Goal: Task Accomplishment & Management: Use online tool/utility

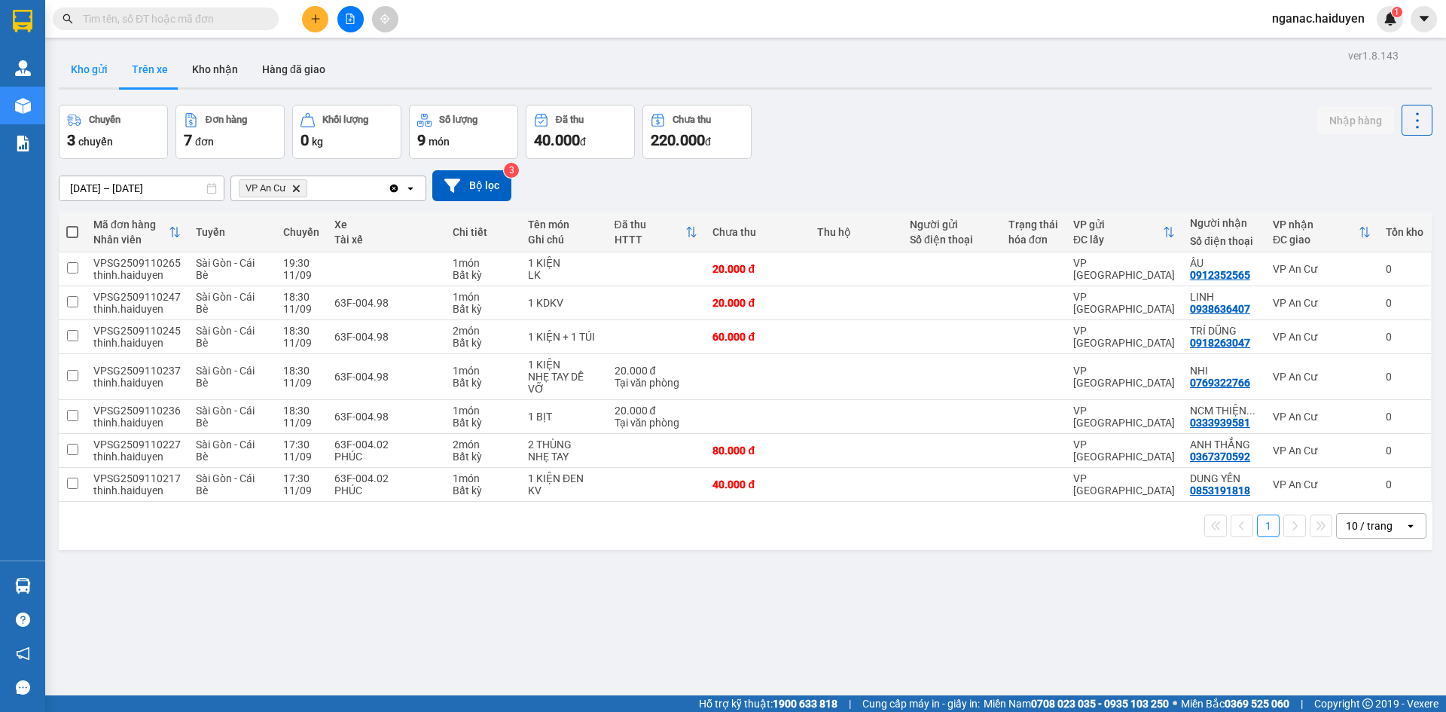
click at [93, 69] on button "Kho gửi" at bounding box center [89, 69] width 61 height 36
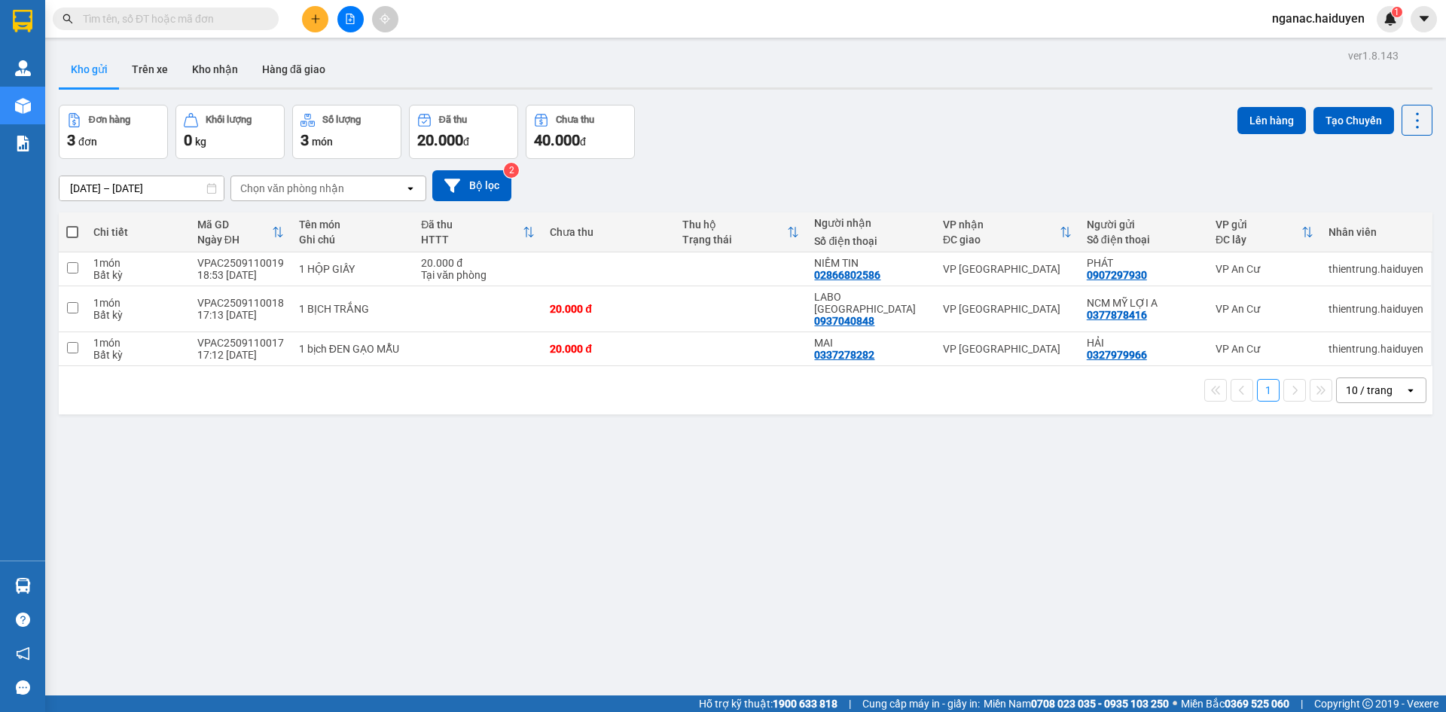
click at [77, 228] on span at bounding box center [72, 232] width 12 height 12
click at [72, 224] on input "checkbox" at bounding box center [72, 224] width 0 height 0
checkbox input "true"
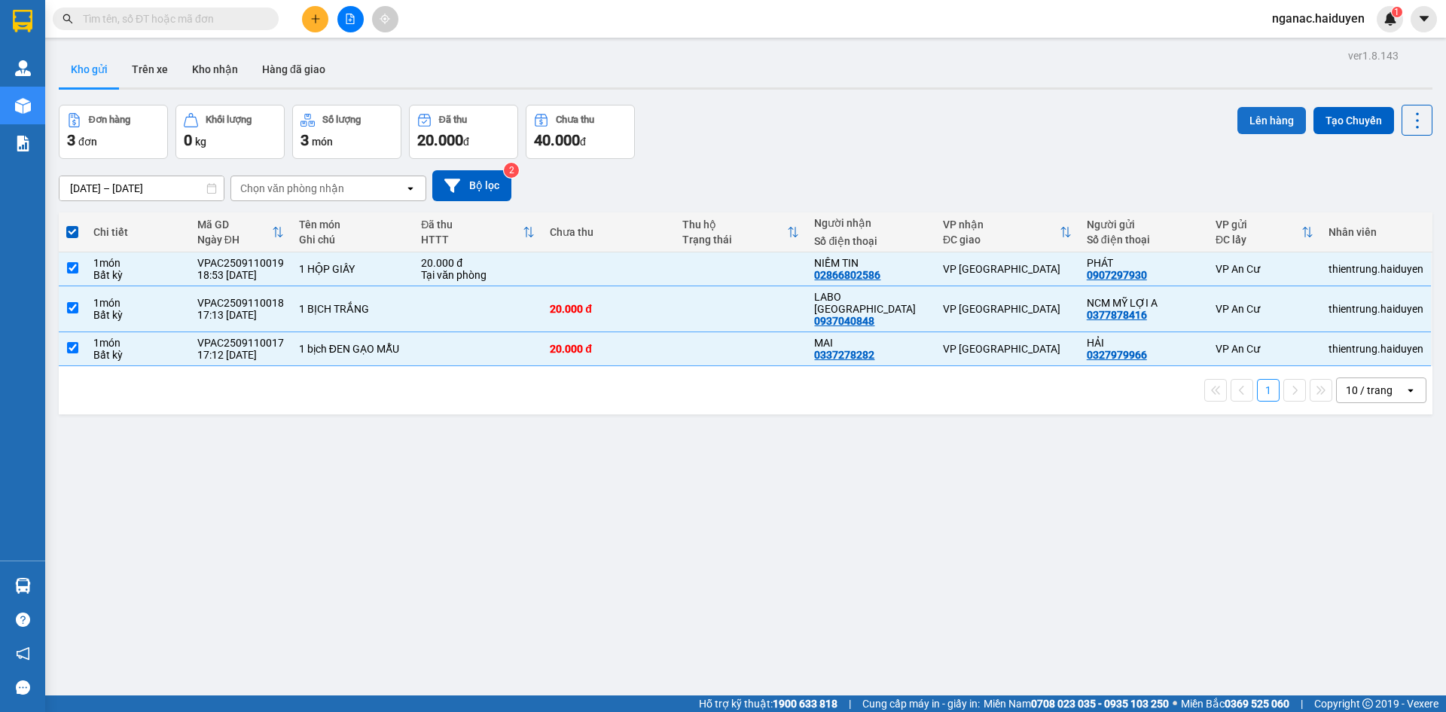
click at [1257, 120] on button "Lên hàng" at bounding box center [1271, 120] width 69 height 27
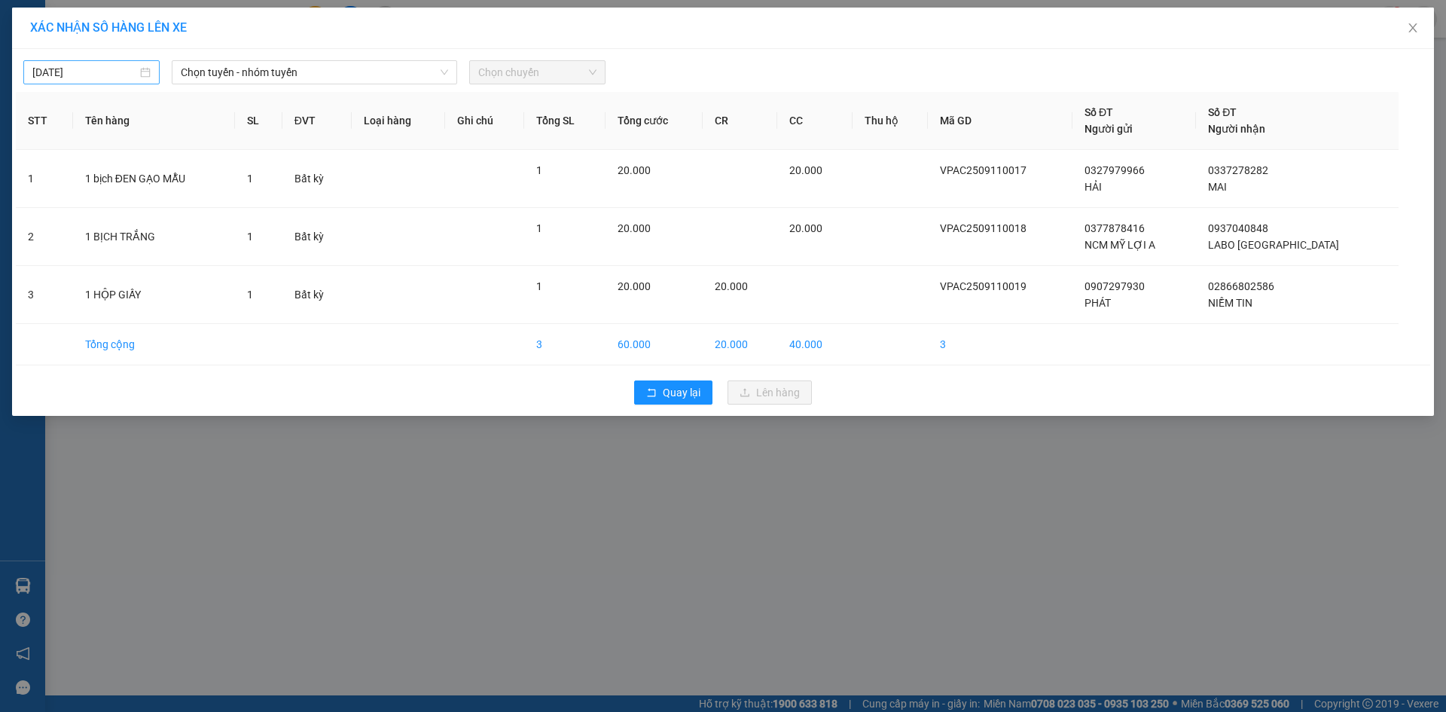
click at [110, 71] on input "[DATE]" at bounding box center [84, 72] width 105 height 17
click at [178, 179] on div "12" at bounding box center [181, 182] width 18 height 18
type input "[DATE]"
click at [267, 77] on span "Chọn tuyến - nhóm tuyến" at bounding box center [314, 72] width 267 height 23
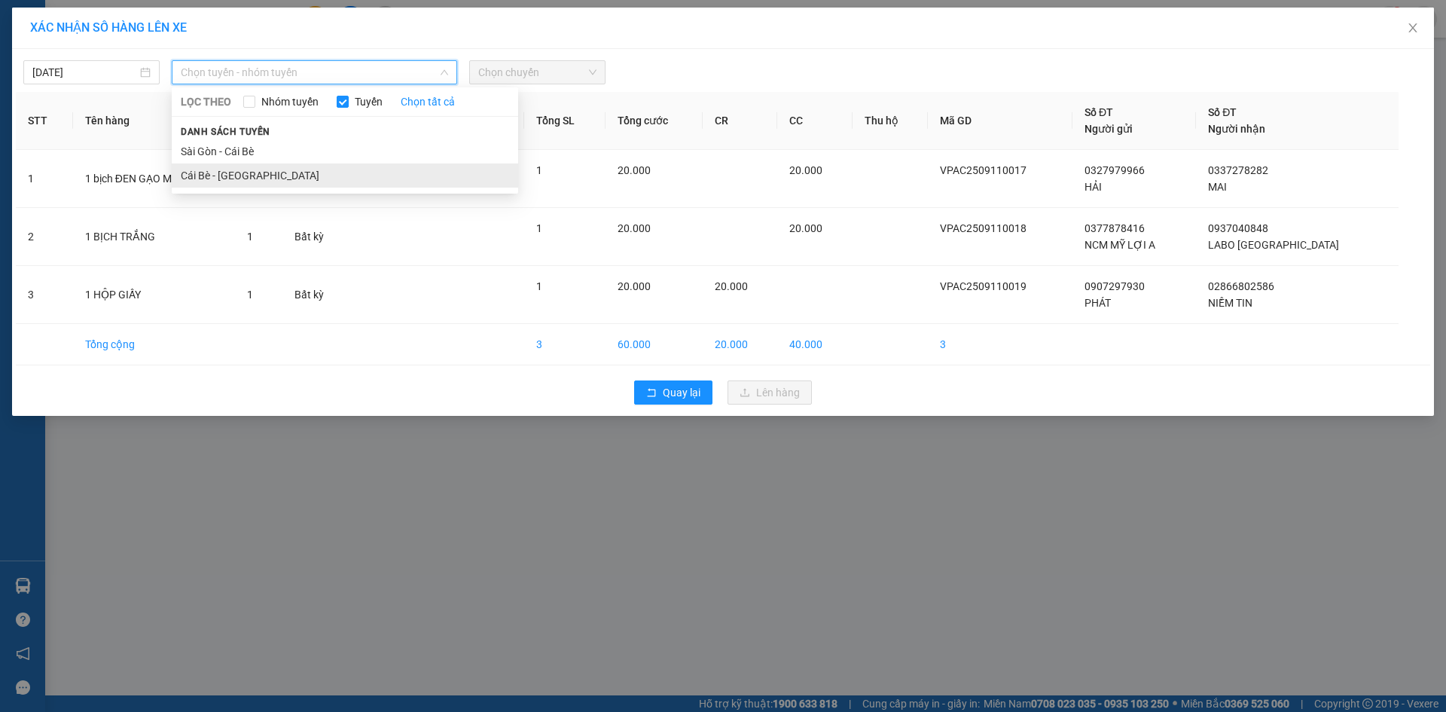
click at [271, 170] on li "Cái Bè - [GEOGRAPHIC_DATA]" at bounding box center [345, 175] width 346 height 24
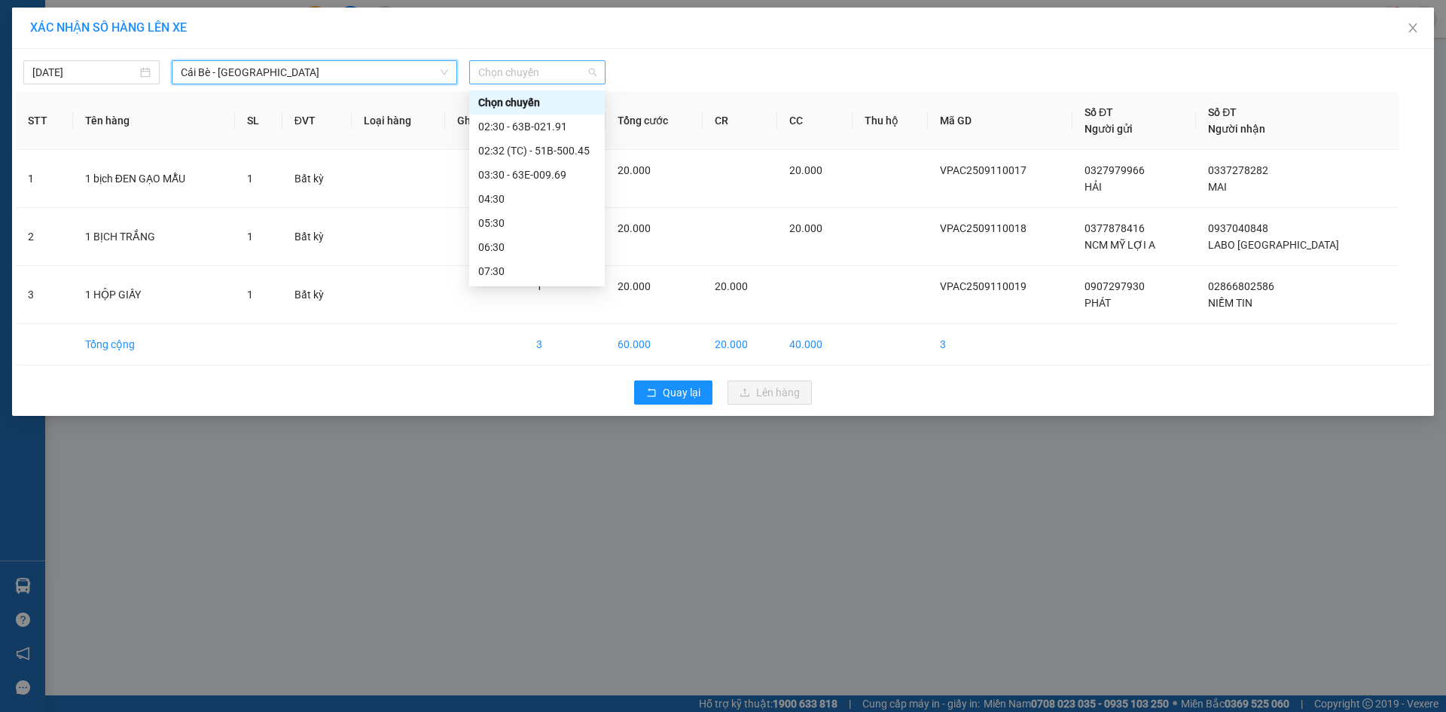
click at [524, 79] on span "Chọn chuyến" at bounding box center [537, 72] width 118 height 23
click at [531, 172] on div "03:30 - 63E-009.69" at bounding box center [536, 174] width 117 height 17
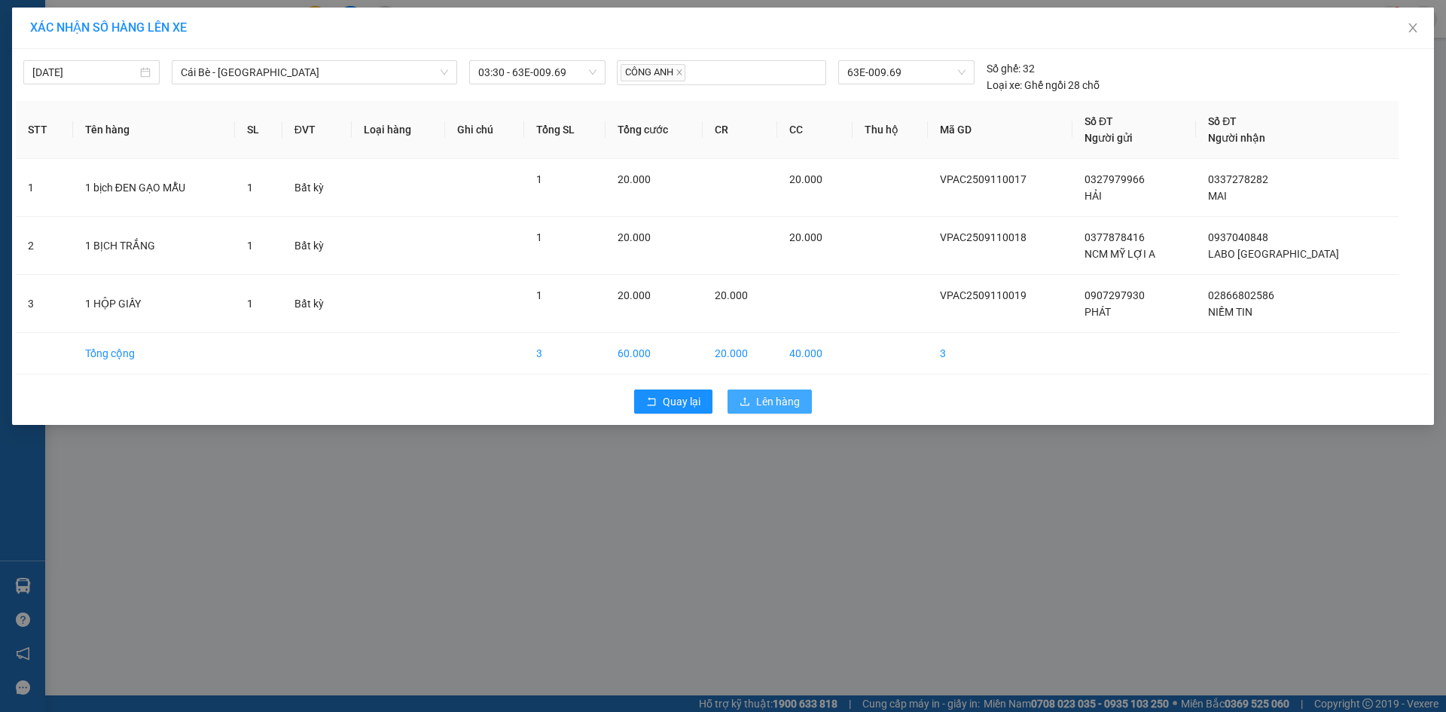
click at [788, 398] on span "Lên hàng" at bounding box center [778, 401] width 44 height 17
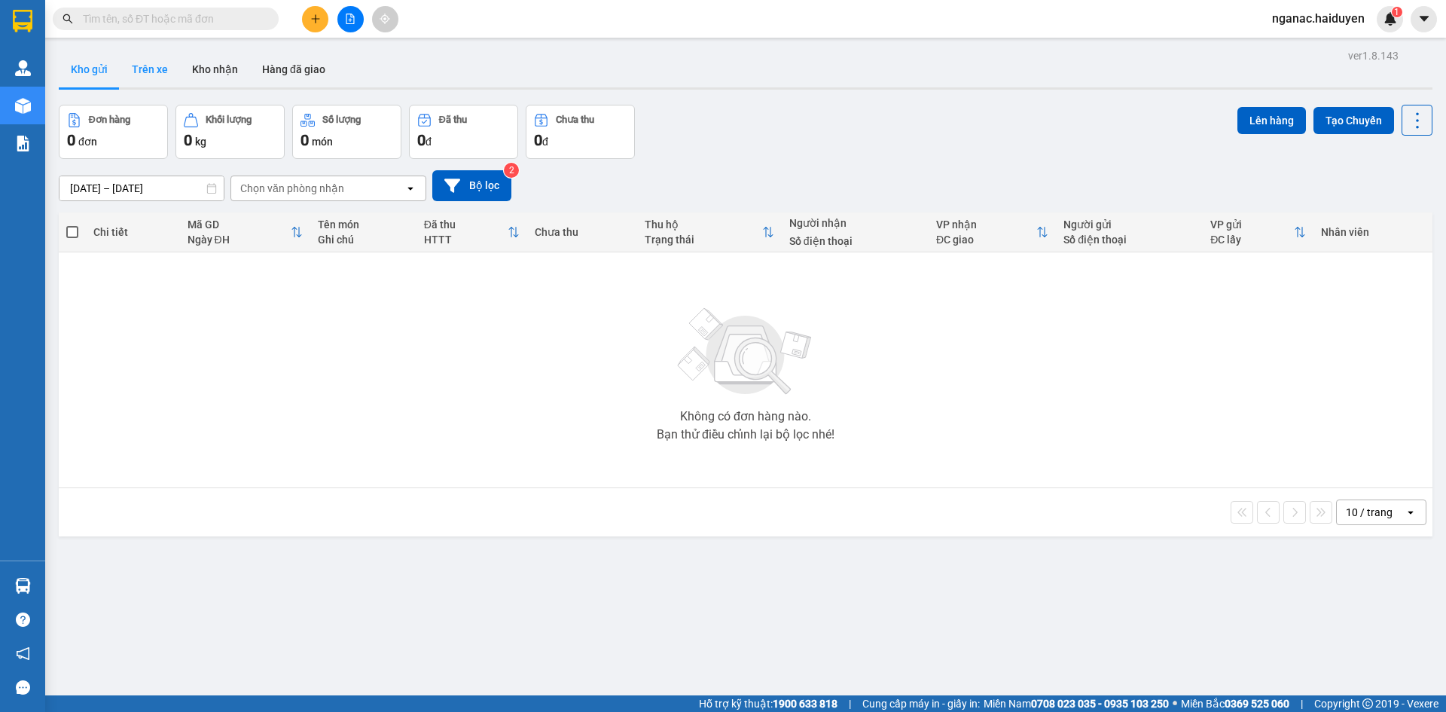
click at [151, 72] on button "Trên xe" at bounding box center [150, 69] width 60 height 36
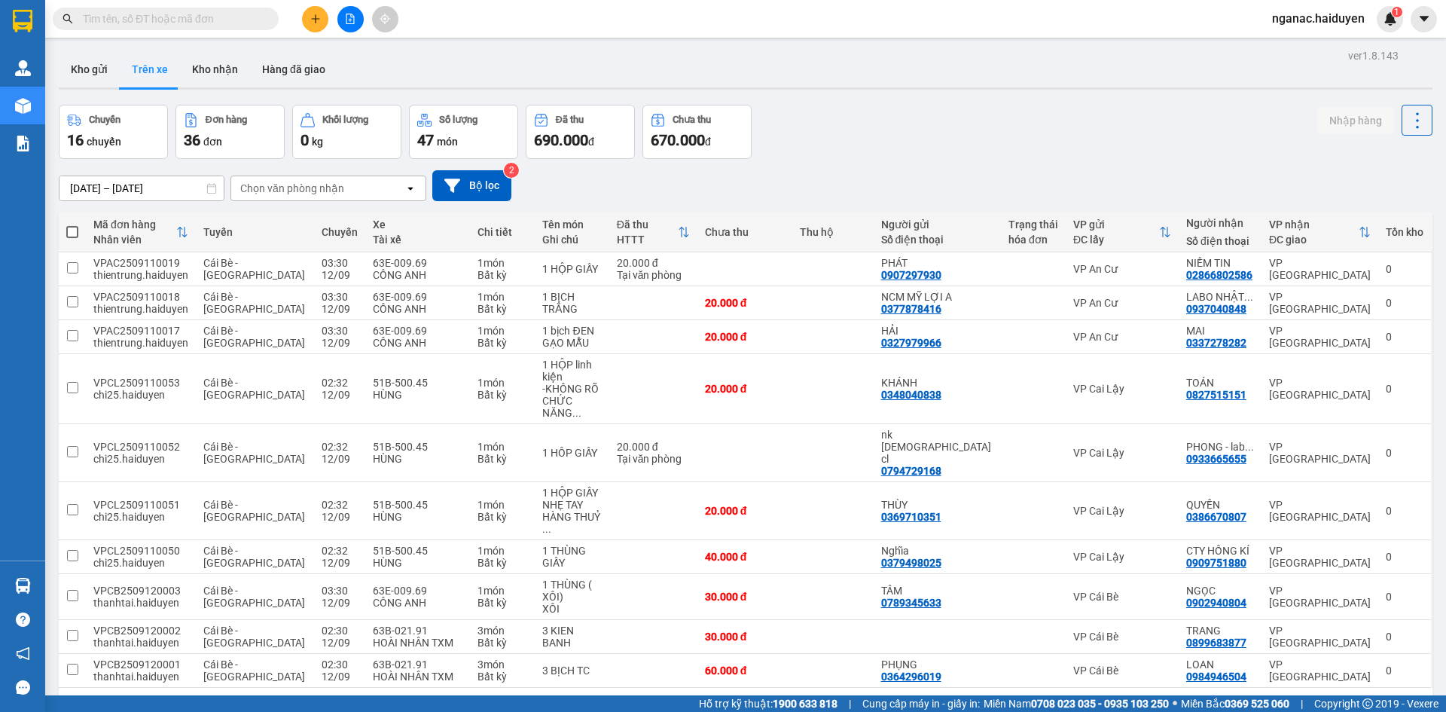
click at [262, 181] on div "Chọn văn phòng nhận" at bounding box center [292, 188] width 104 height 15
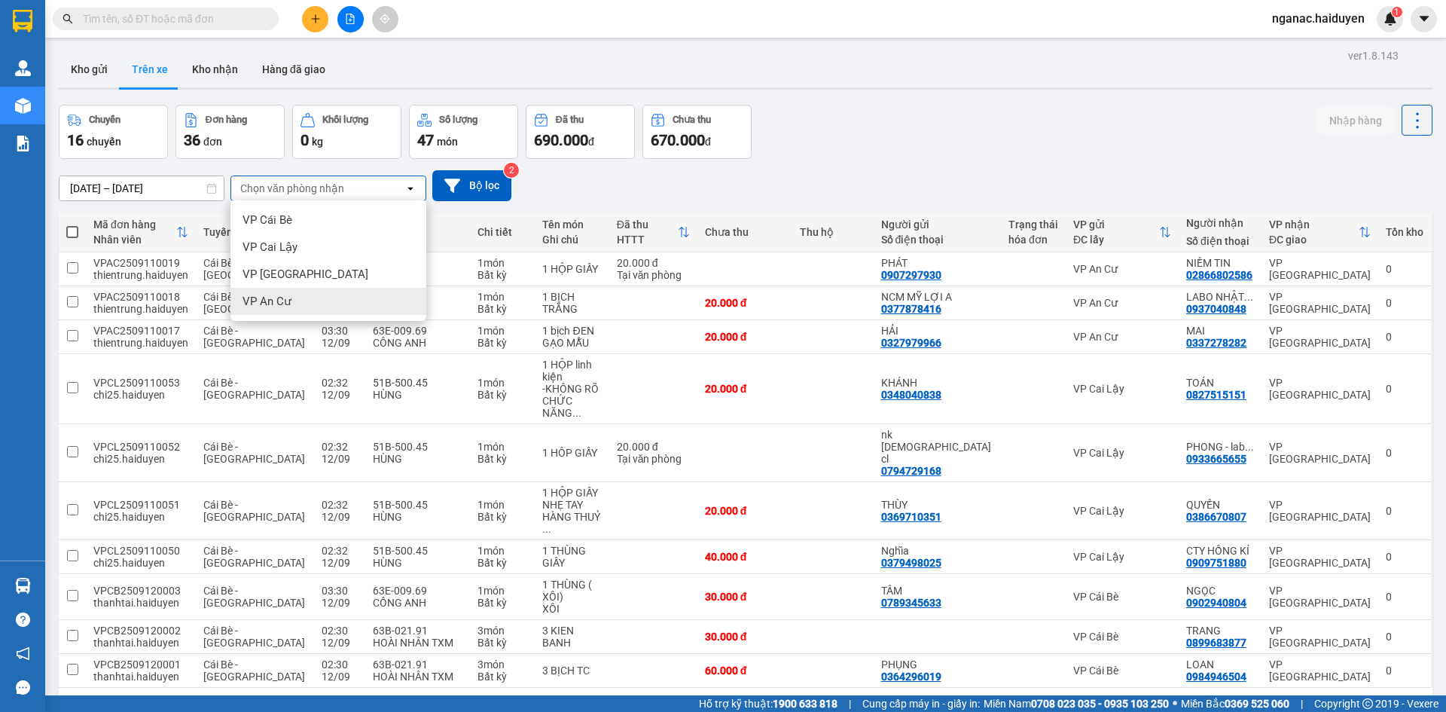
click at [273, 300] on span "VP An Cư" at bounding box center [266, 301] width 49 height 15
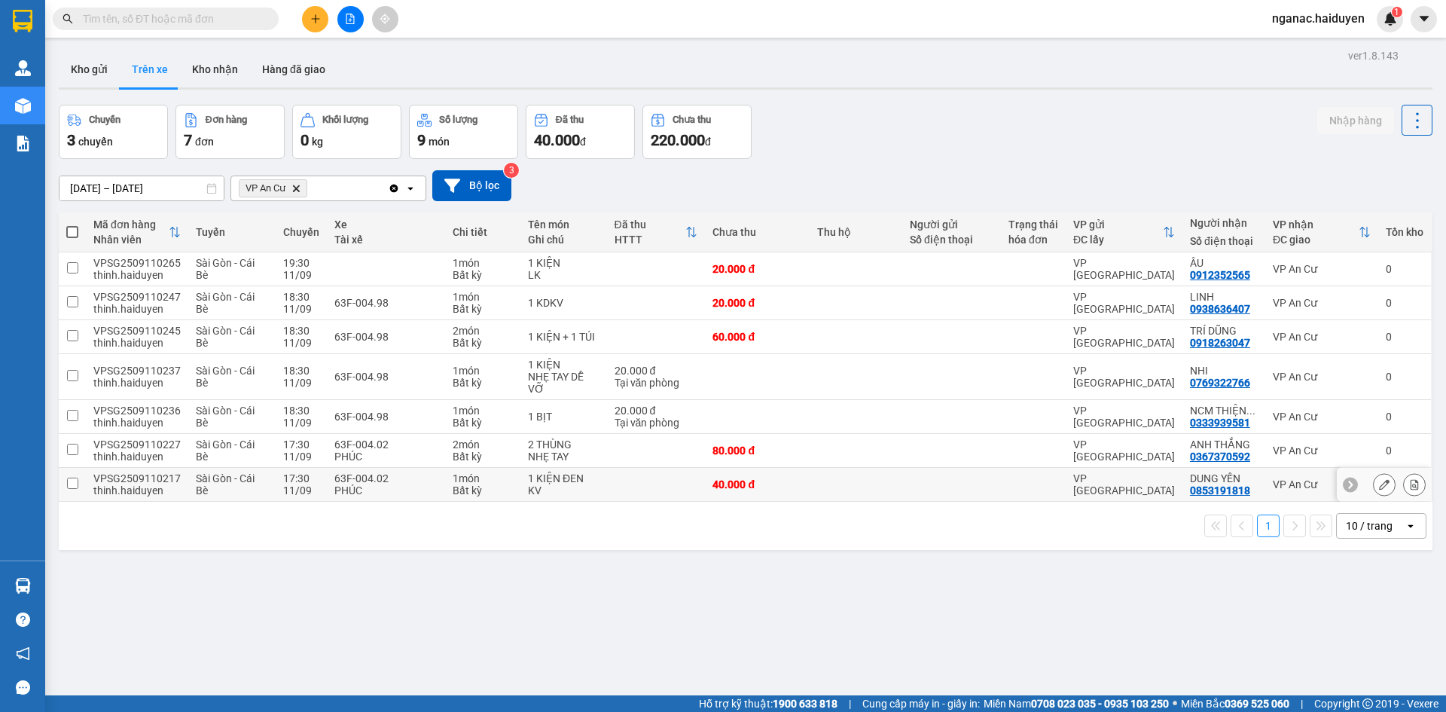
click at [196, 486] on span "Sài Gòn - Cái Bè" at bounding box center [225, 484] width 59 height 24
checkbox input "true"
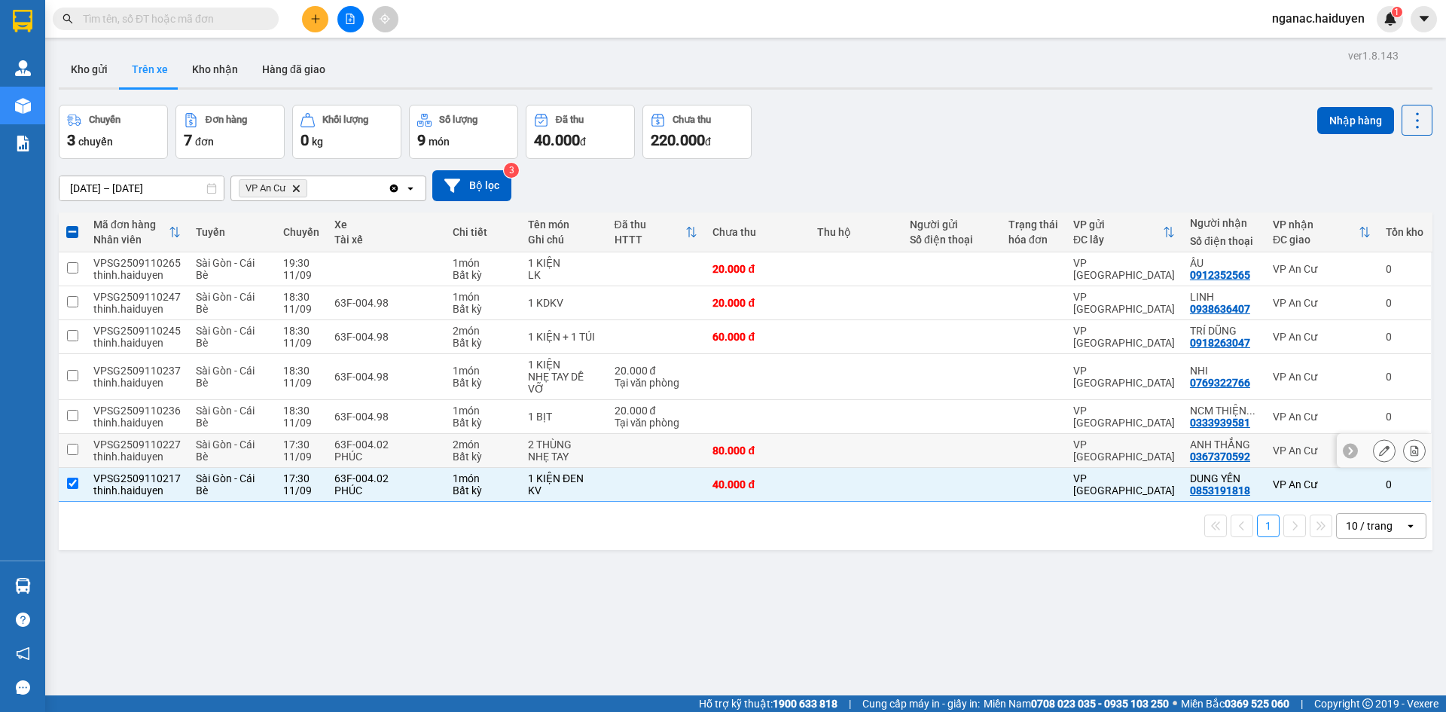
click at [188, 449] on td "Sài Gòn - Cái Bè" at bounding box center [231, 451] width 87 height 34
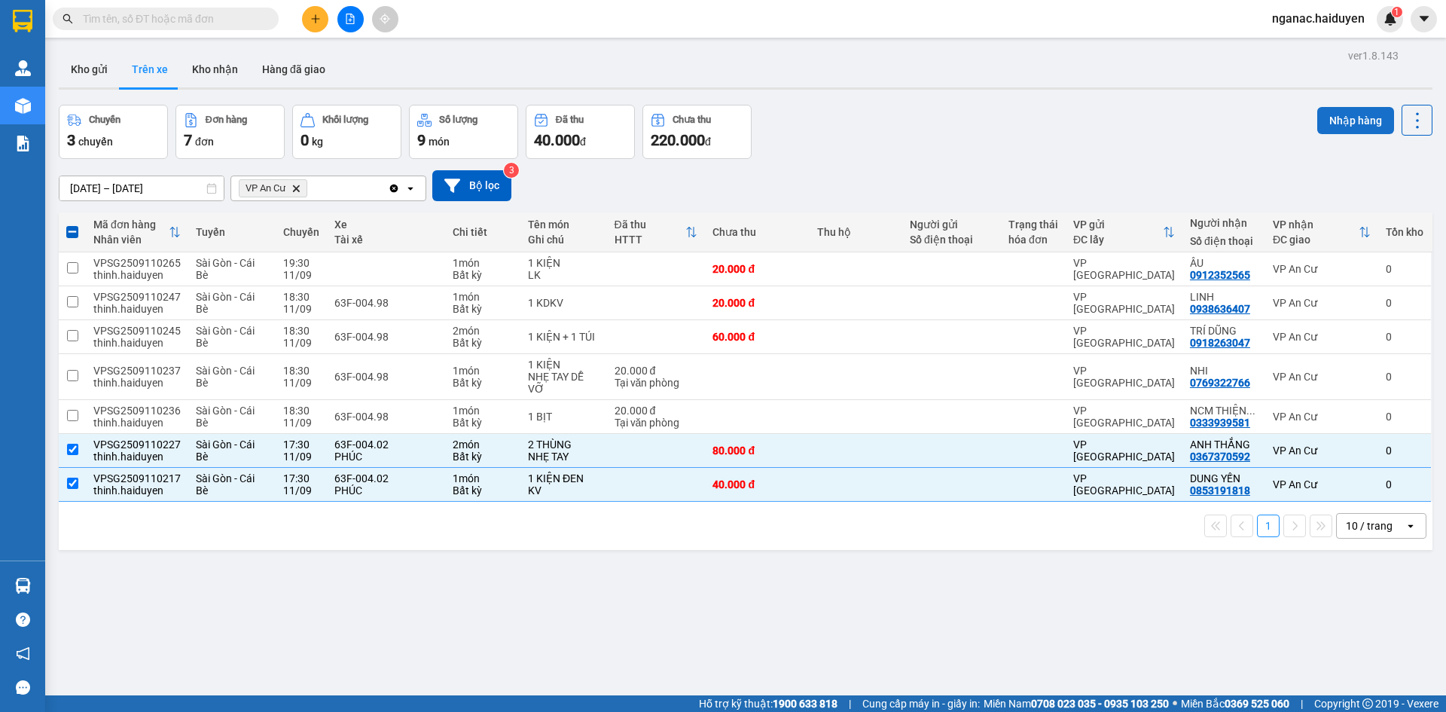
click at [1343, 112] on button "Nhập hàng" at bounding box center [1355, 120] width 77 height 27
checkbox input "false"
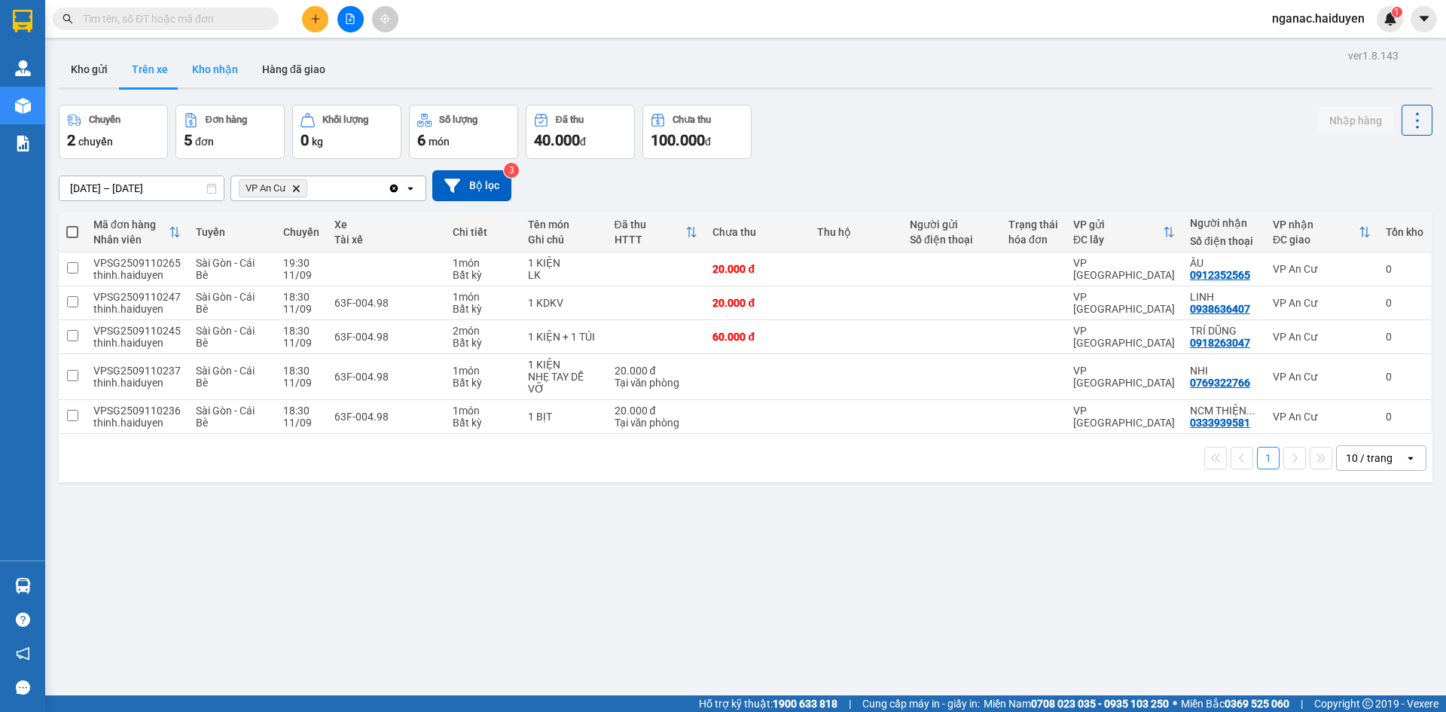
click at [210, 65] on button "Kho nhận" at bounding box center [215, 69] width 70 height 36
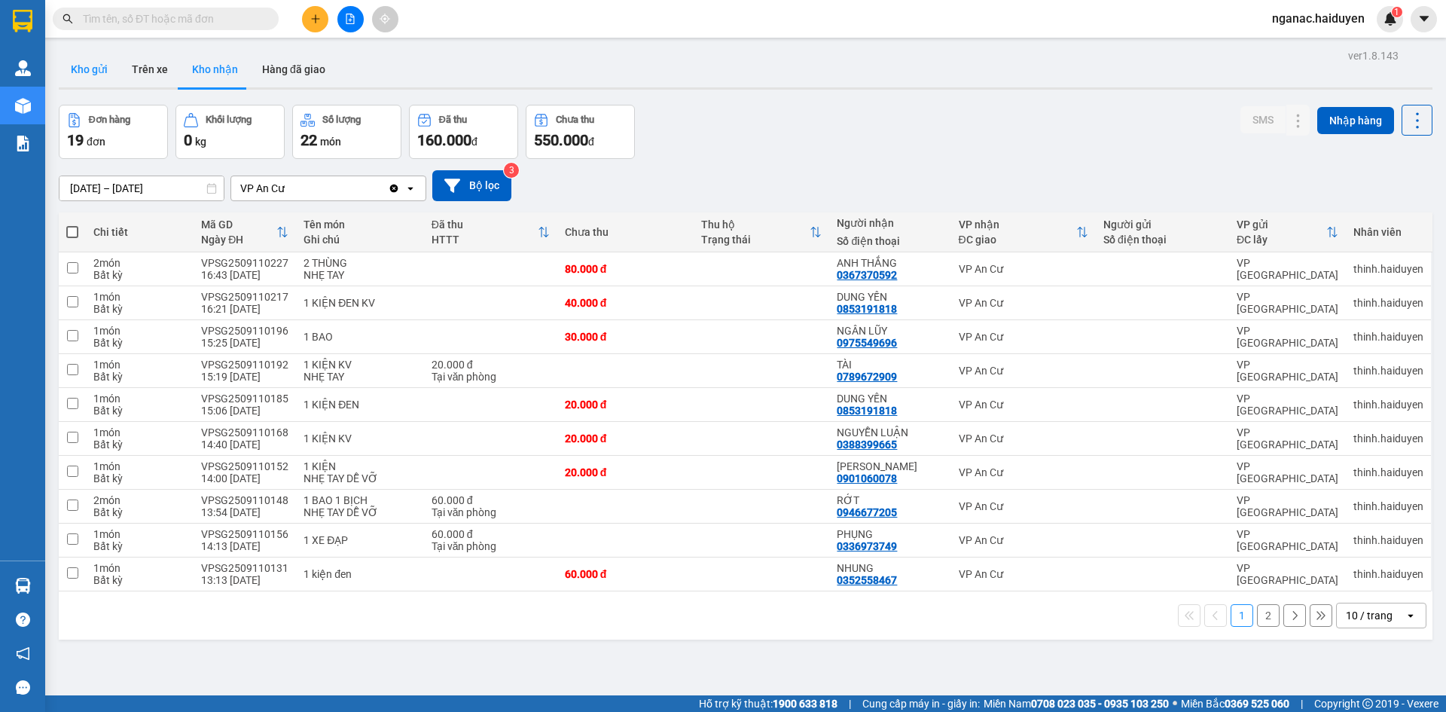
click at [89, 68] on button "Kho gửi" at bounding box center [89, 69] width 61 height 36
